Goal: Find specific page/section: Find specific page/section

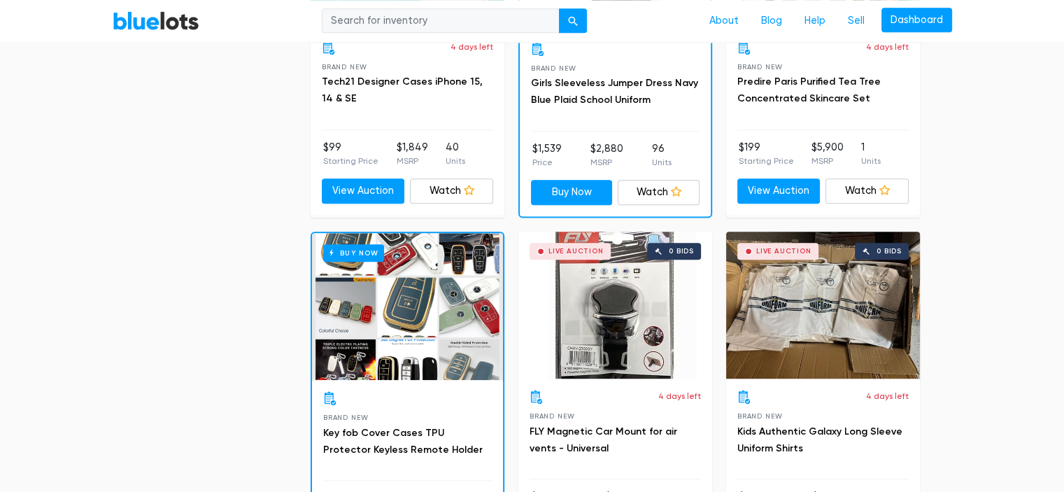
scroll to position [256, 0]
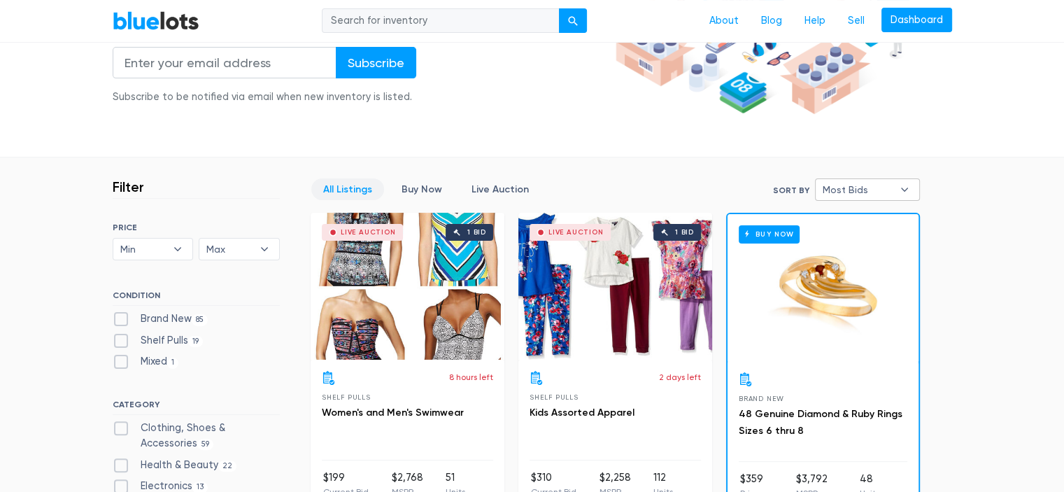
click at [908, 197] on b "▾" at bounding box center [904, 189] width 29 height 21
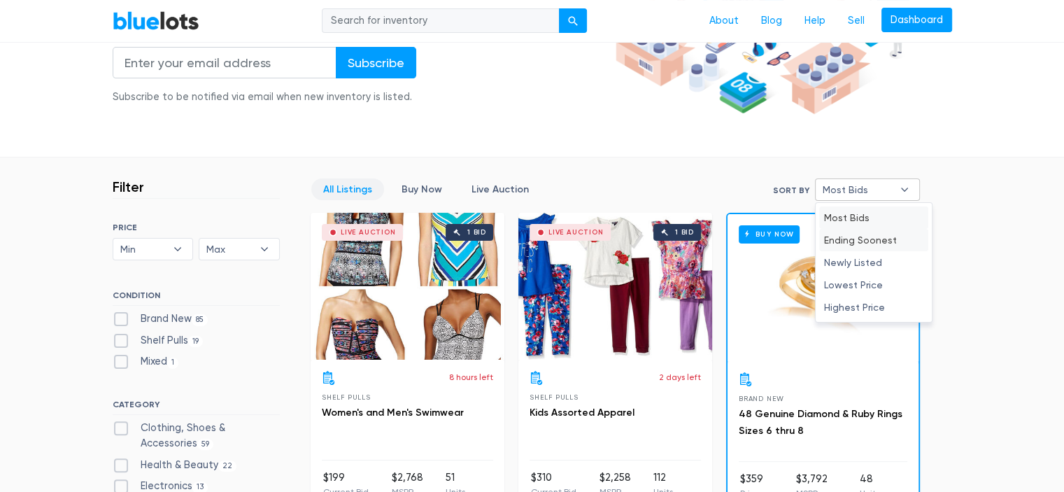
click at [873, 233] on li "Ending Soonest" at bounding box center [873, 240] width 109 height 22
select select "ending_soonest"
